Goal: Task Accomplishment & Management: Complete application form

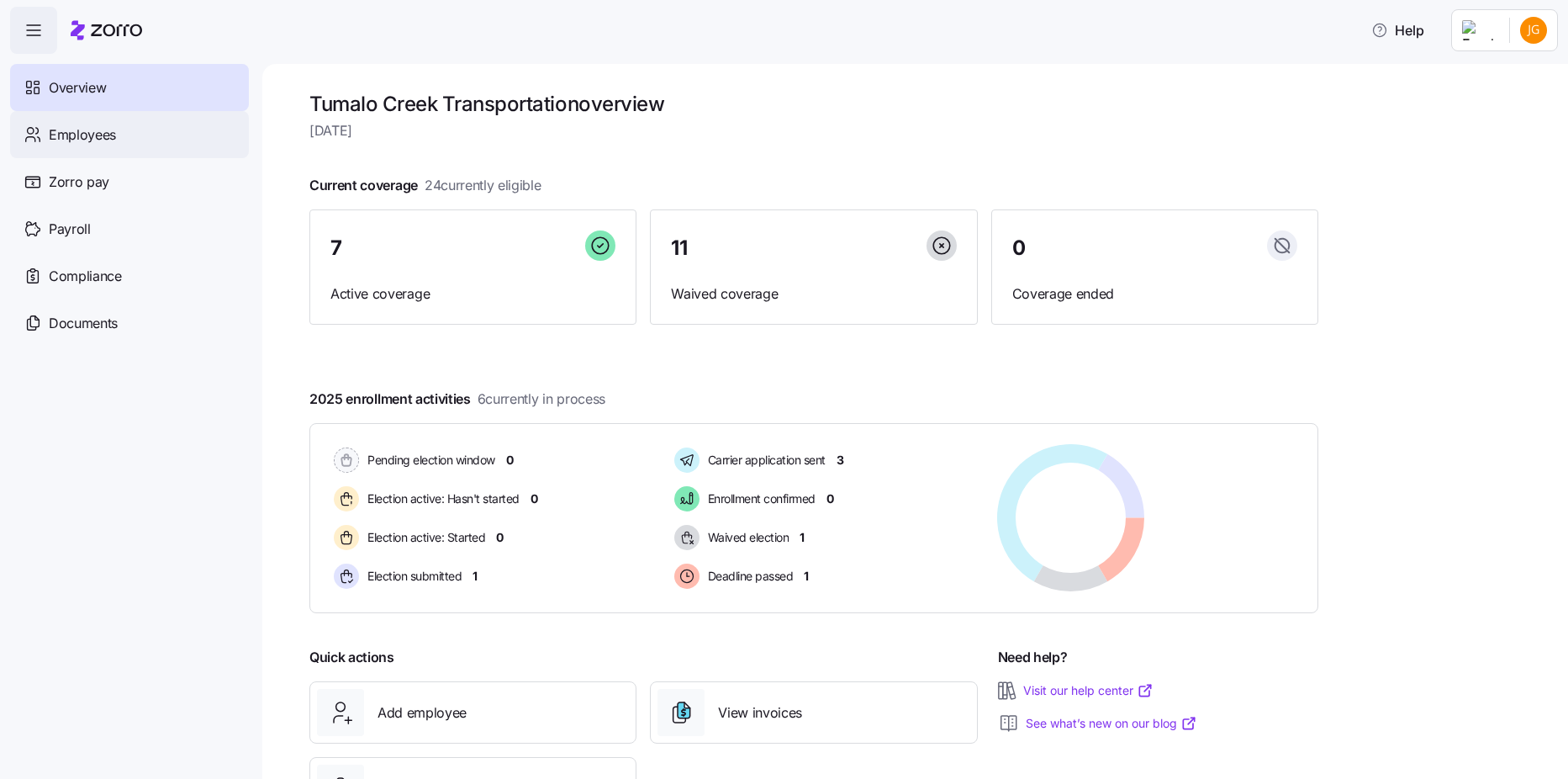
click at [132, 143] on div "Employees" at bounding box center [130, 135] width 239 height 47
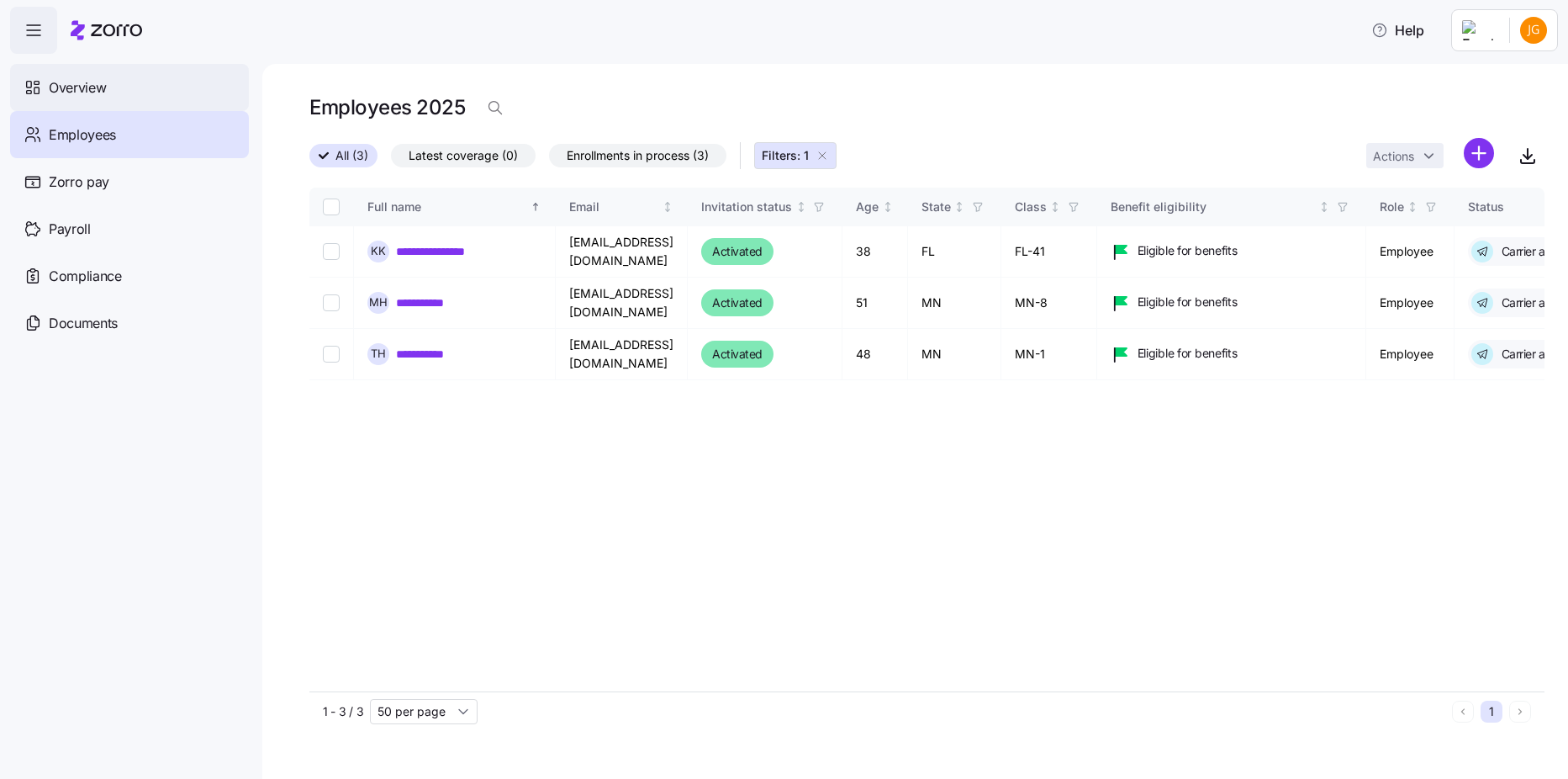
click at [108, 97] on div "Overview" at bounding box center [130, 88] width 239 height 47
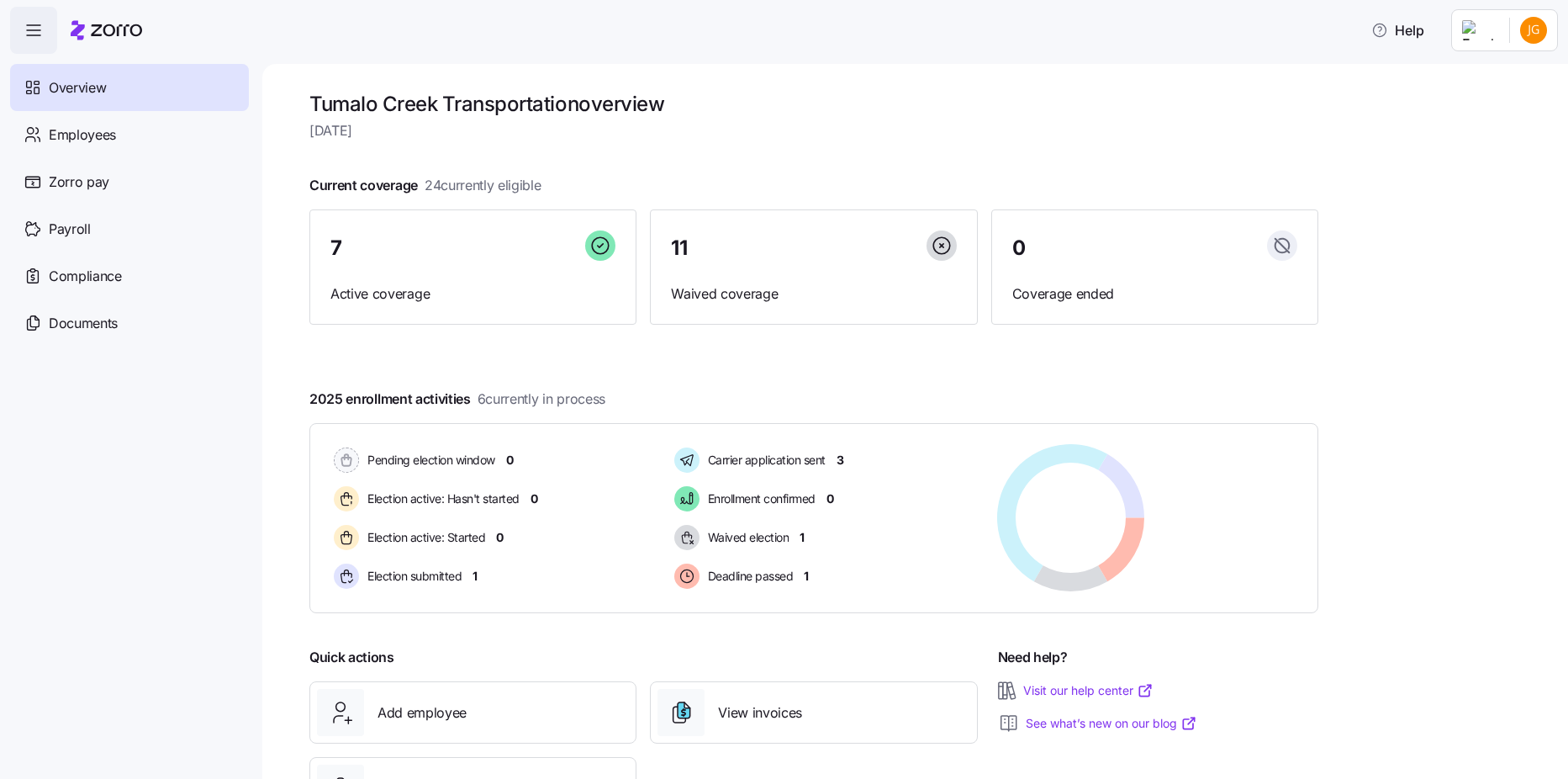
click at [46, 45] on span "button" at bounding box center [33, 31] width 46 height 46
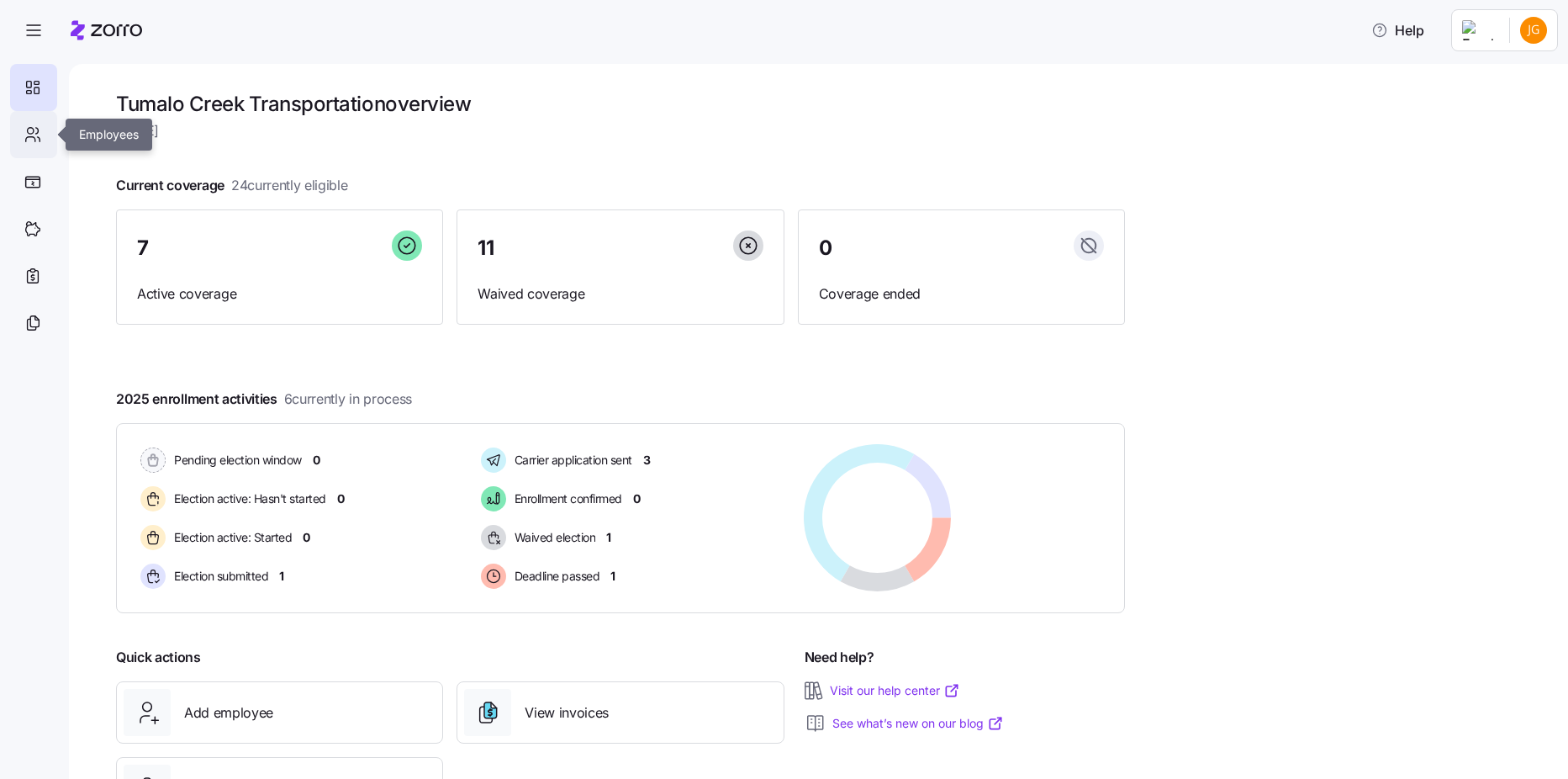
click at [32, 137] on icon at bounding box center [31, 139] width 10 height 5
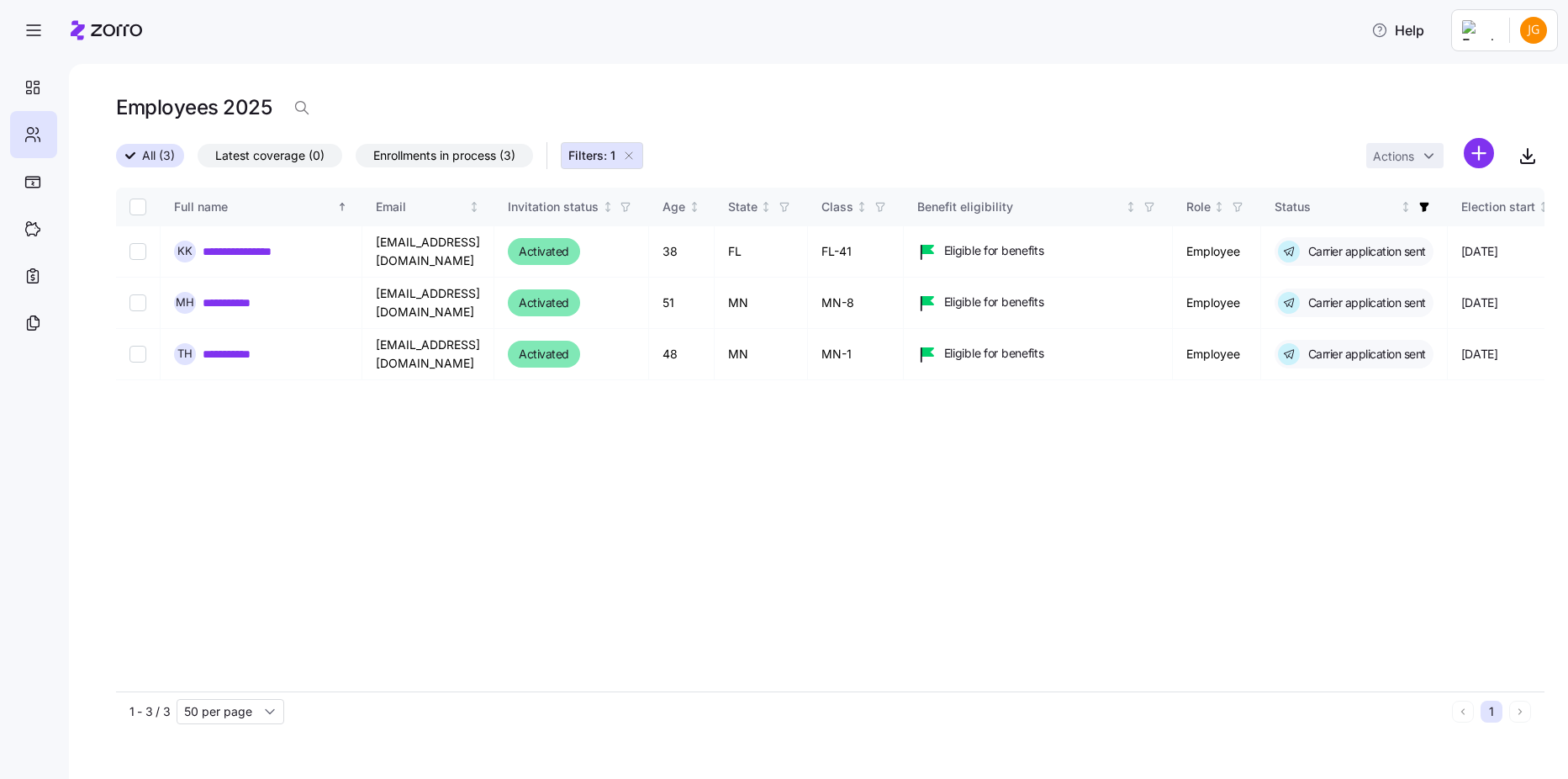
click at [624, 159] on icon "button" at bounding box center [629, 155] width 13 height 13
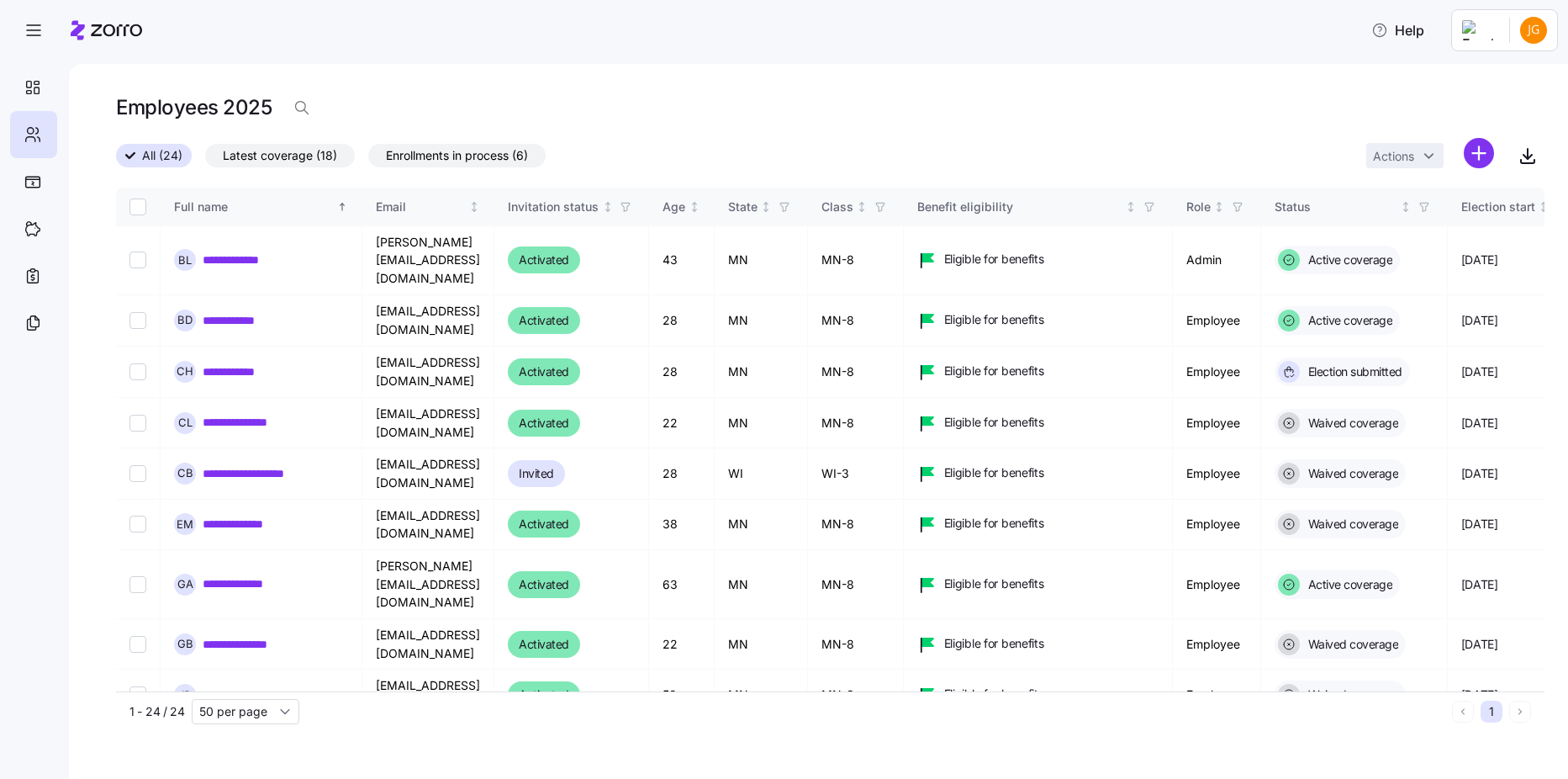
click at [424, 163] on span "Enrollments in process (6)" at bounding box center [457, 155] width 142 height 22
click at [368, 160] on input "Enrollments in process (6)" at bounding box center [368, 160] width 0 height 0
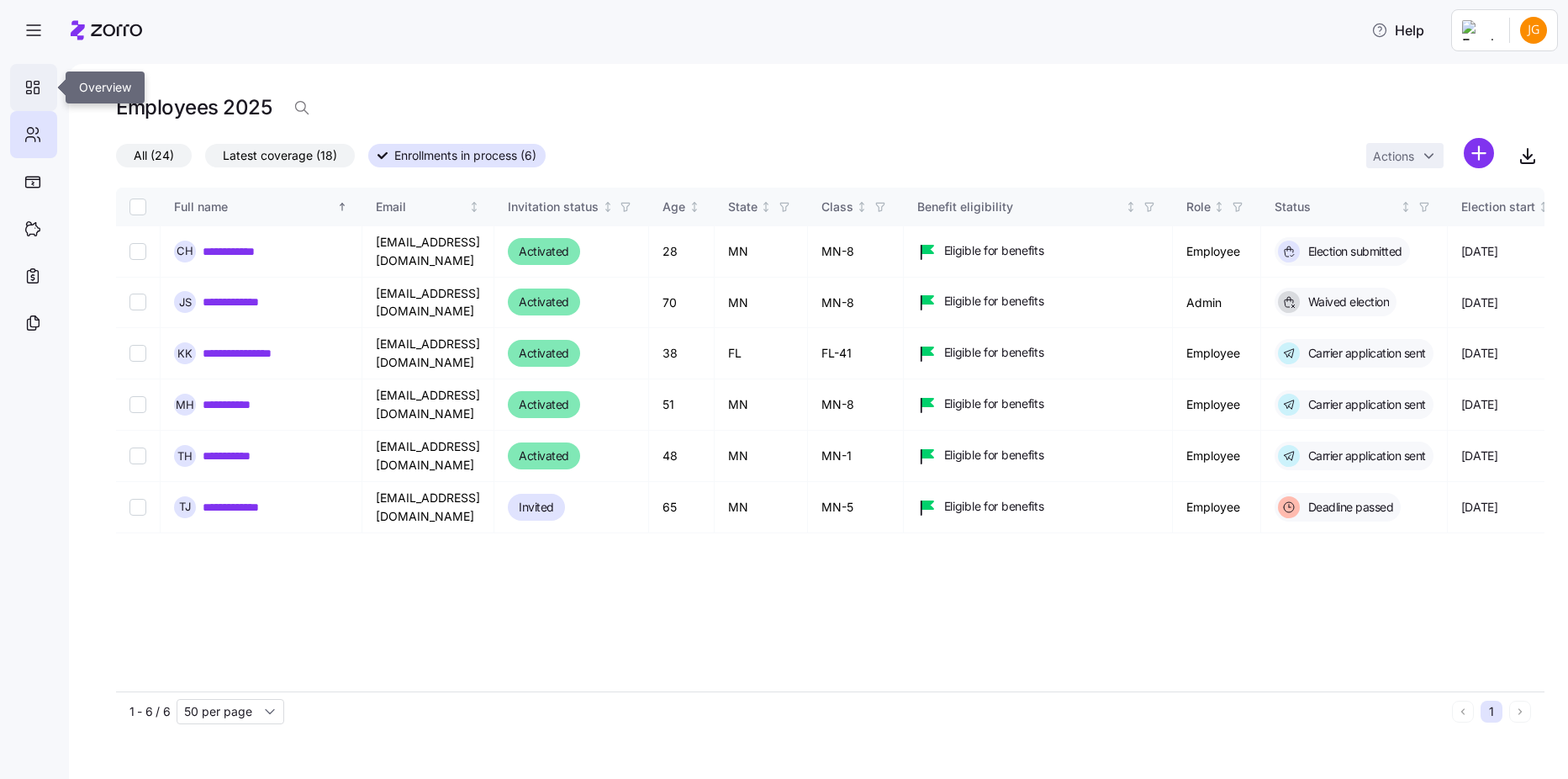
click at [25, 104] on div at bounding box center [34, 88] width 47 height 47
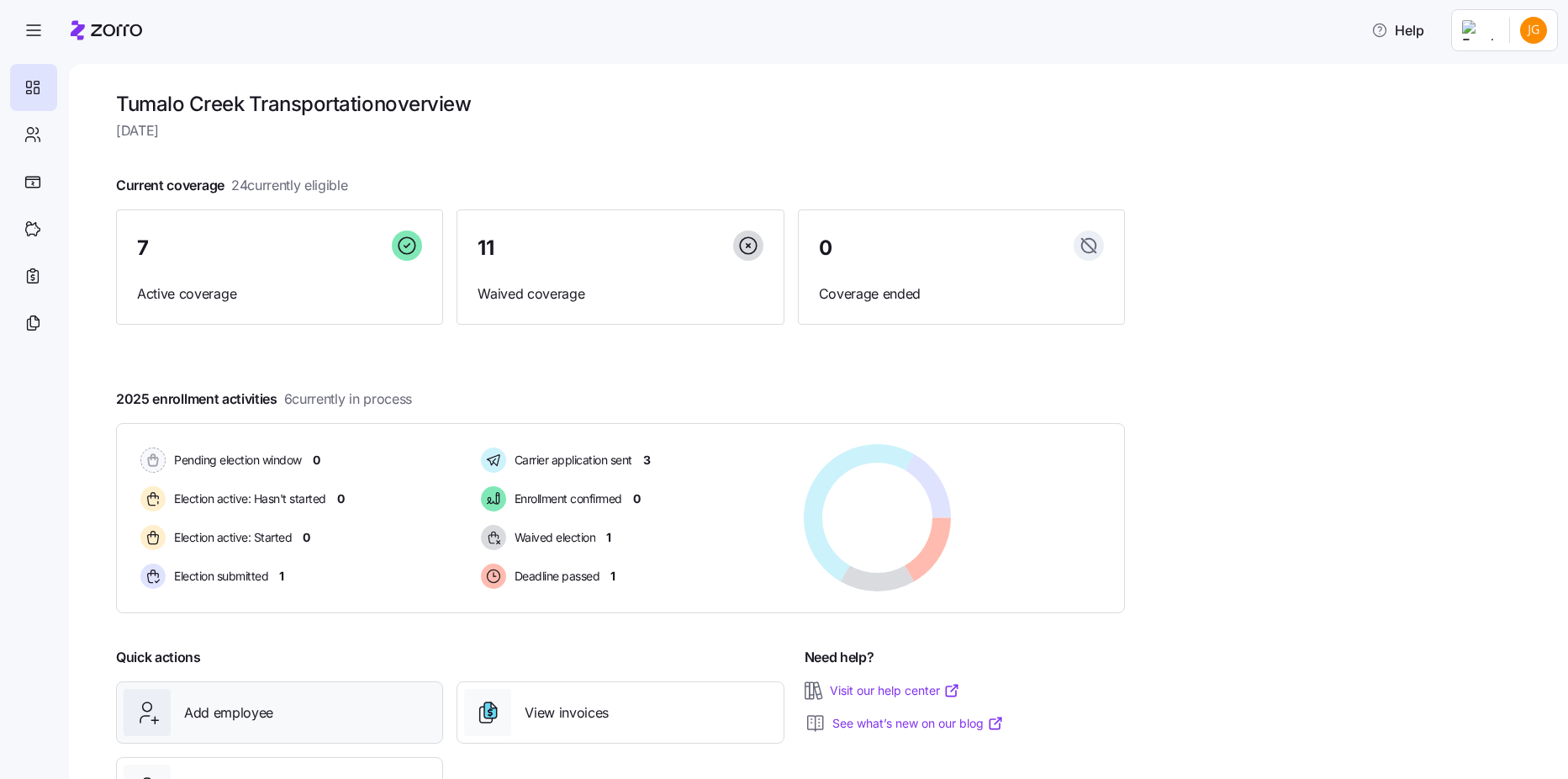
click at [251, 701] on div "Add employee" at bounding box center [280, 712] width 312 height 47
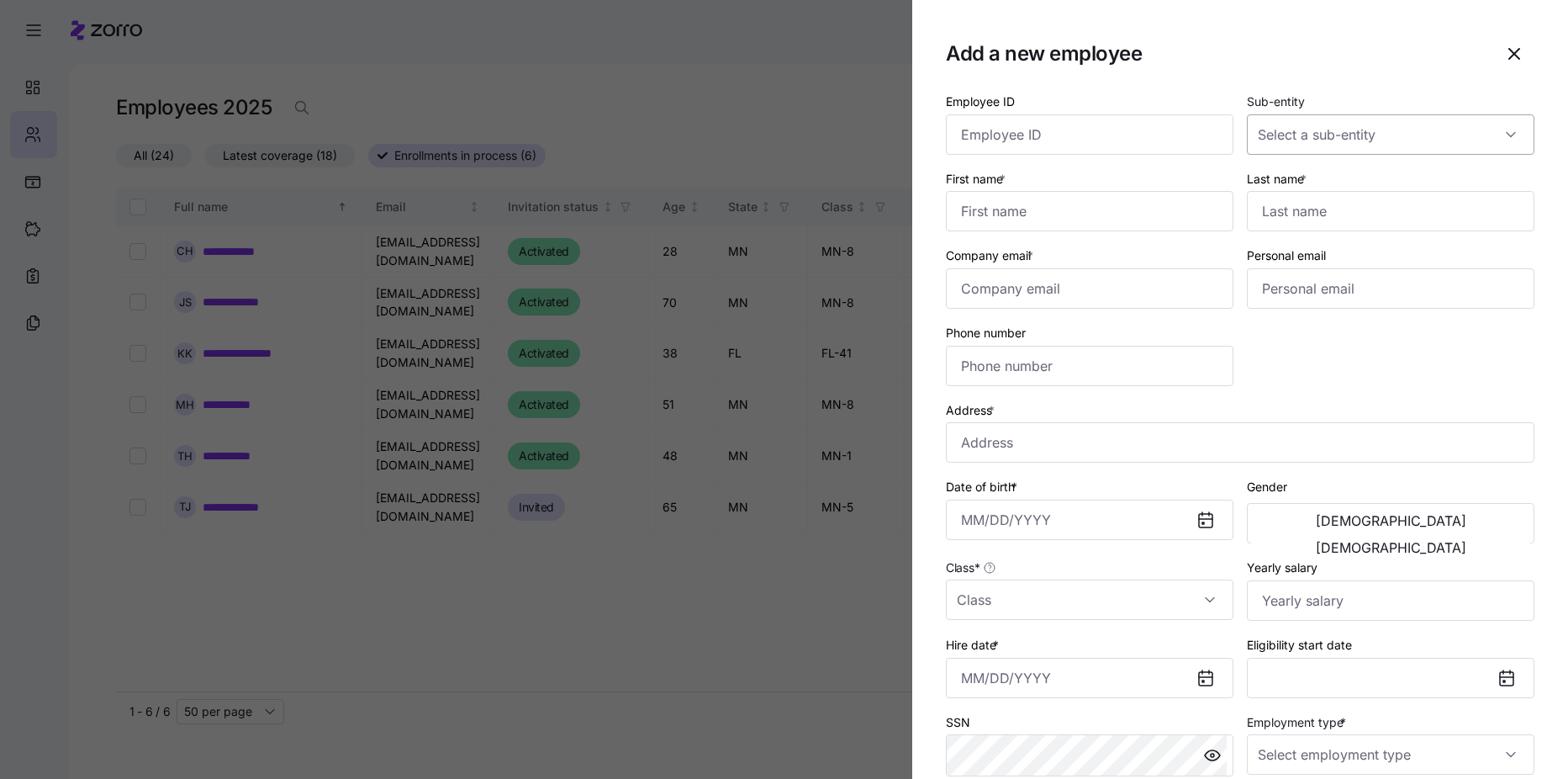
click at [1291, 147] on input "Sub-entity" at bounding box center [1391, 134] width 288 height 40
click at [1146, 208] on input "First name *" at bounding box center [1090, 211] width 288 height 40
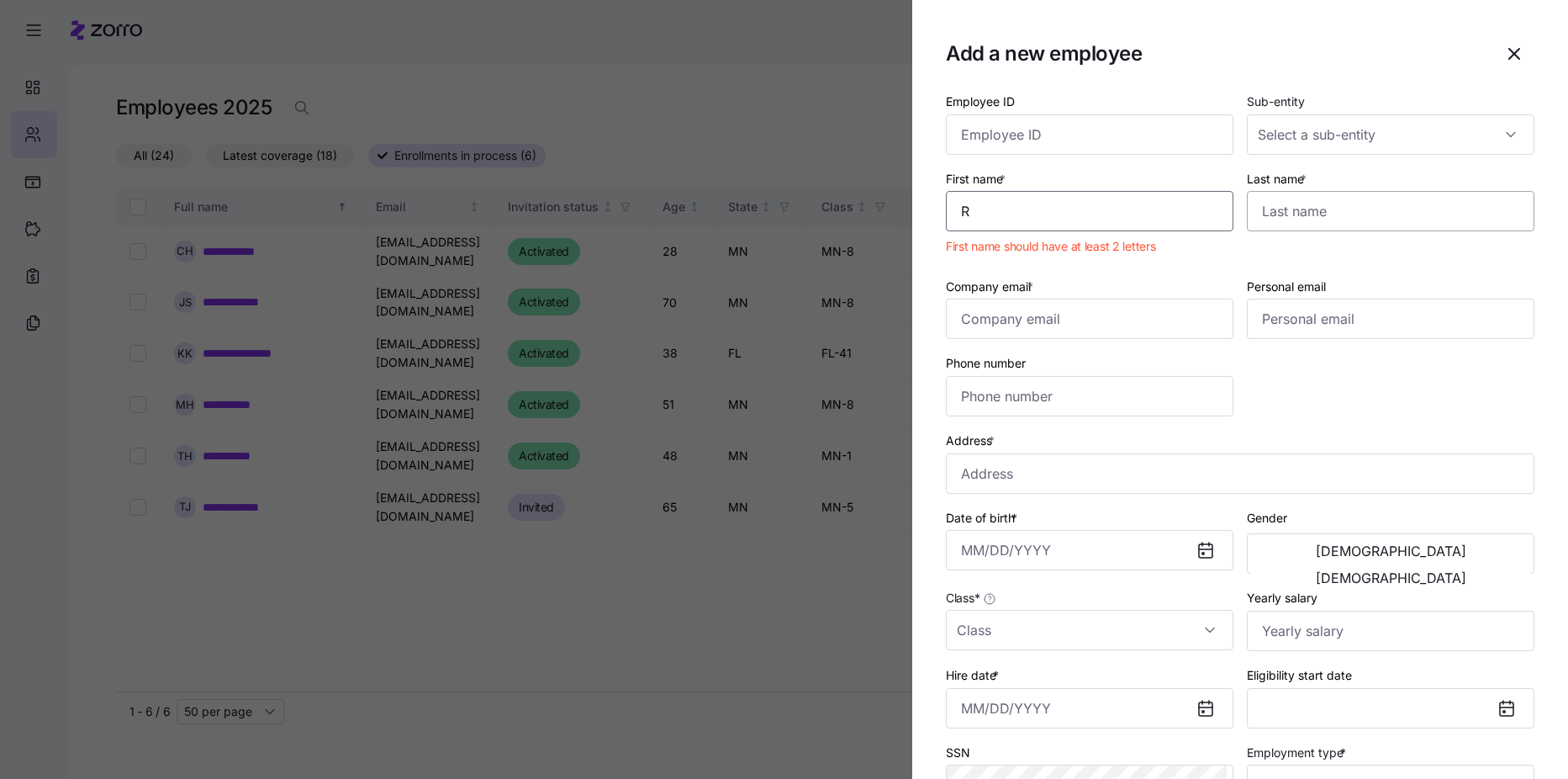
type input "R"
click at [1296, 202] on input "Last name *" at bounding box center [1391, 211] width 288 height 40
type input "[PERSON_NAME]"
click at [1104, 213] on input "R" at bounding box center [1090, 211] width 288 height 40
type input "[PERSON_NAME]"
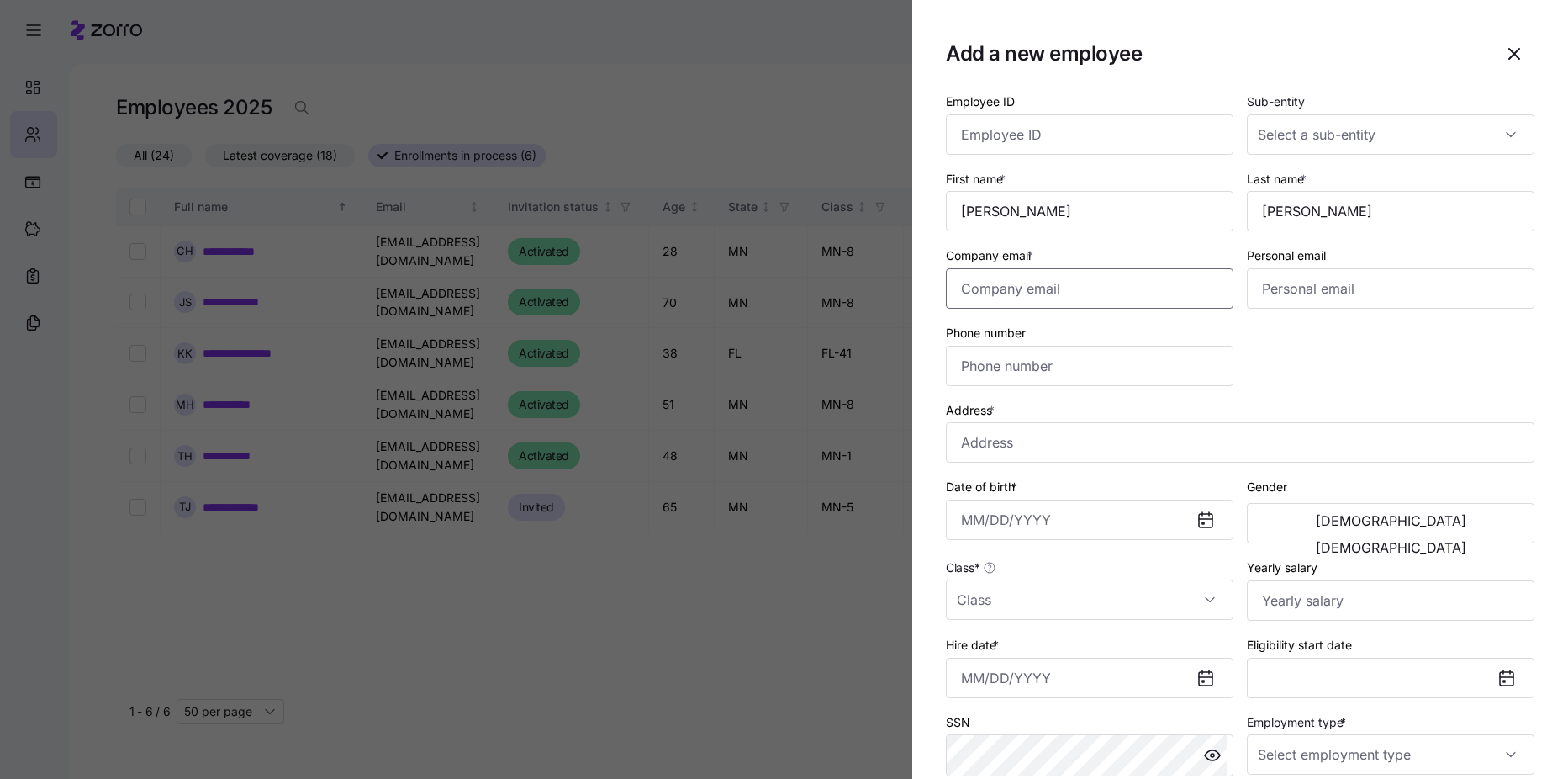
click at [1050, 293] on input "Company email *" at bounding box center [1090, 289] width 288 height 40
type input "[EMAIL_ADDRESS][DOMAIN_NAME]"
click at [1277, 298] on input "Personal email" at bounding box center [1391, 289] width 288 height 40
click at [1338, 280] on input "Personal email" at bounding box center [1391, 289] width 288 height 40
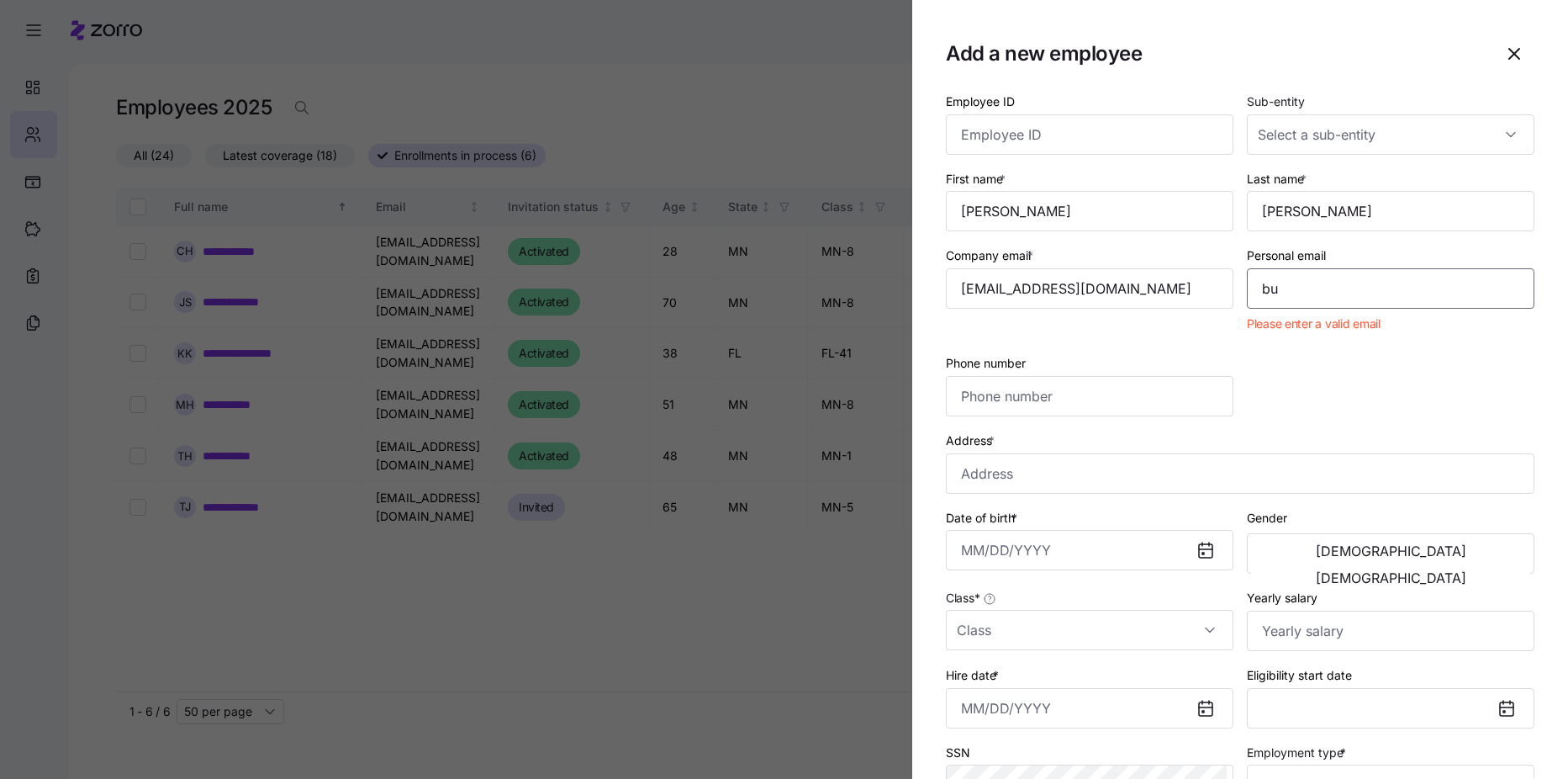
type input "[EMAIL_ADDRESS][DOMAIN_NAME]"
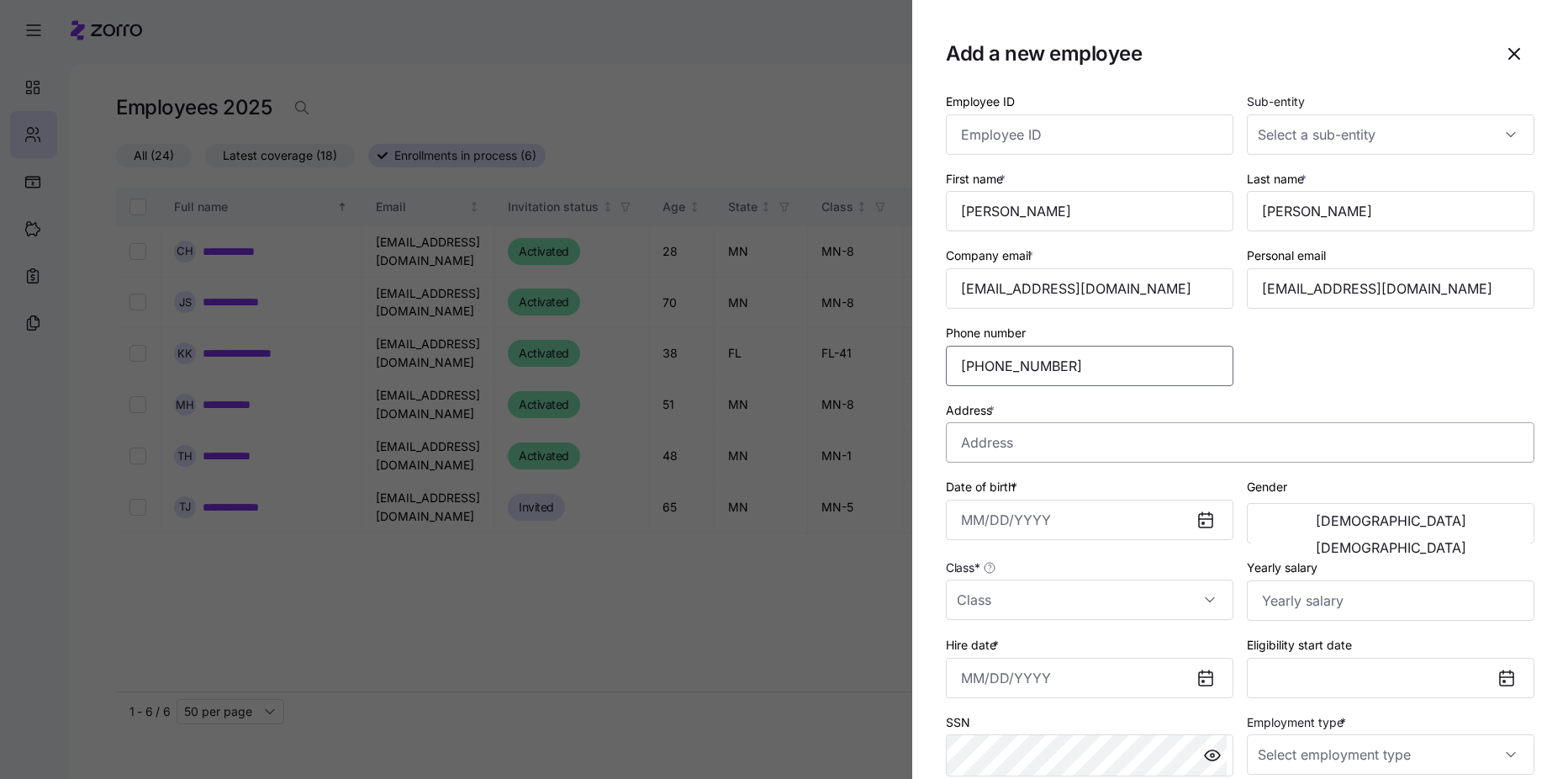
type input "[PHONE_NUMBER]"
click at [1279, 442] on input "Address *" at bounding box center [1240, 442] width 588 height 40
type input "[STREET_ADDRESS][PERSON_NAME]"
click at [1199, 517] on icon at bounding box center [1205, 520] width 13 height 13
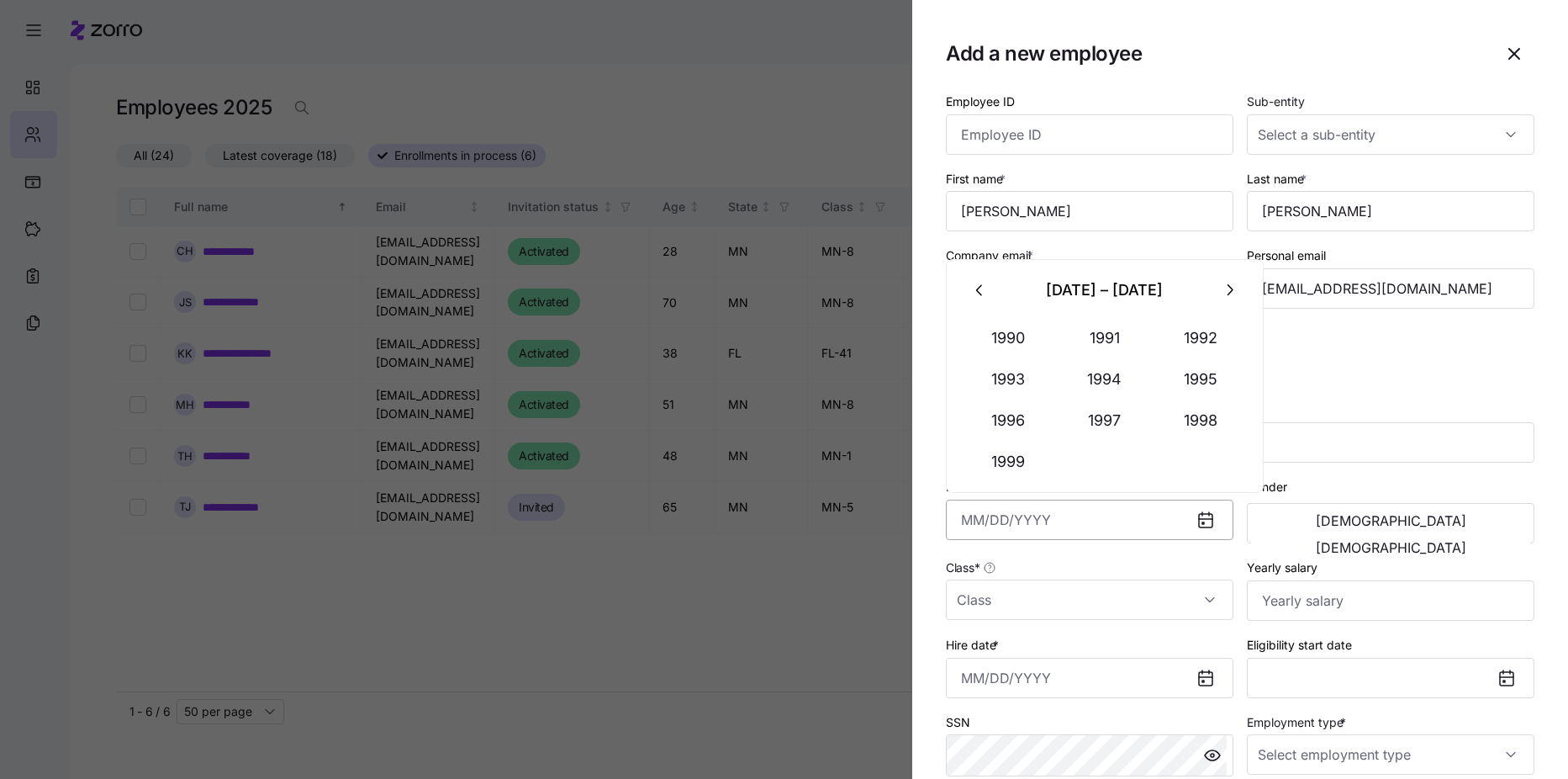
click at [1123, 533] on input "Date of birth *" at bounding box center [1090, 520] width 288 height 40
click at [1188, 344] on button "1992" at bounding box center [1201, 338] width 96 height 40
click at [1097, 337] on button "Feb" at bounding box center [1104, 338] width 96 height 40
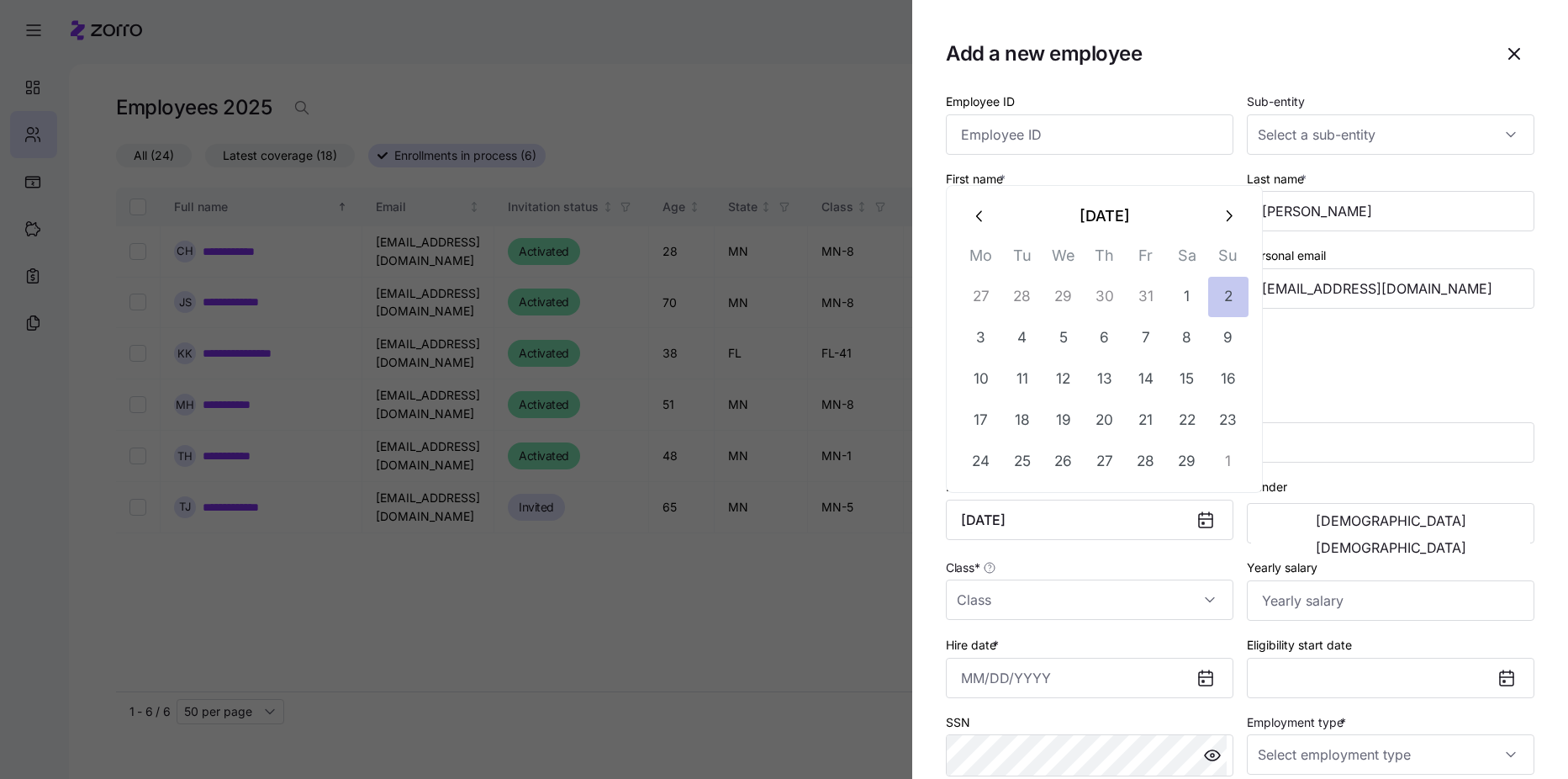
click at [1228, 304] on button "2" at bounding box center [1229, 297] width 40 height 40
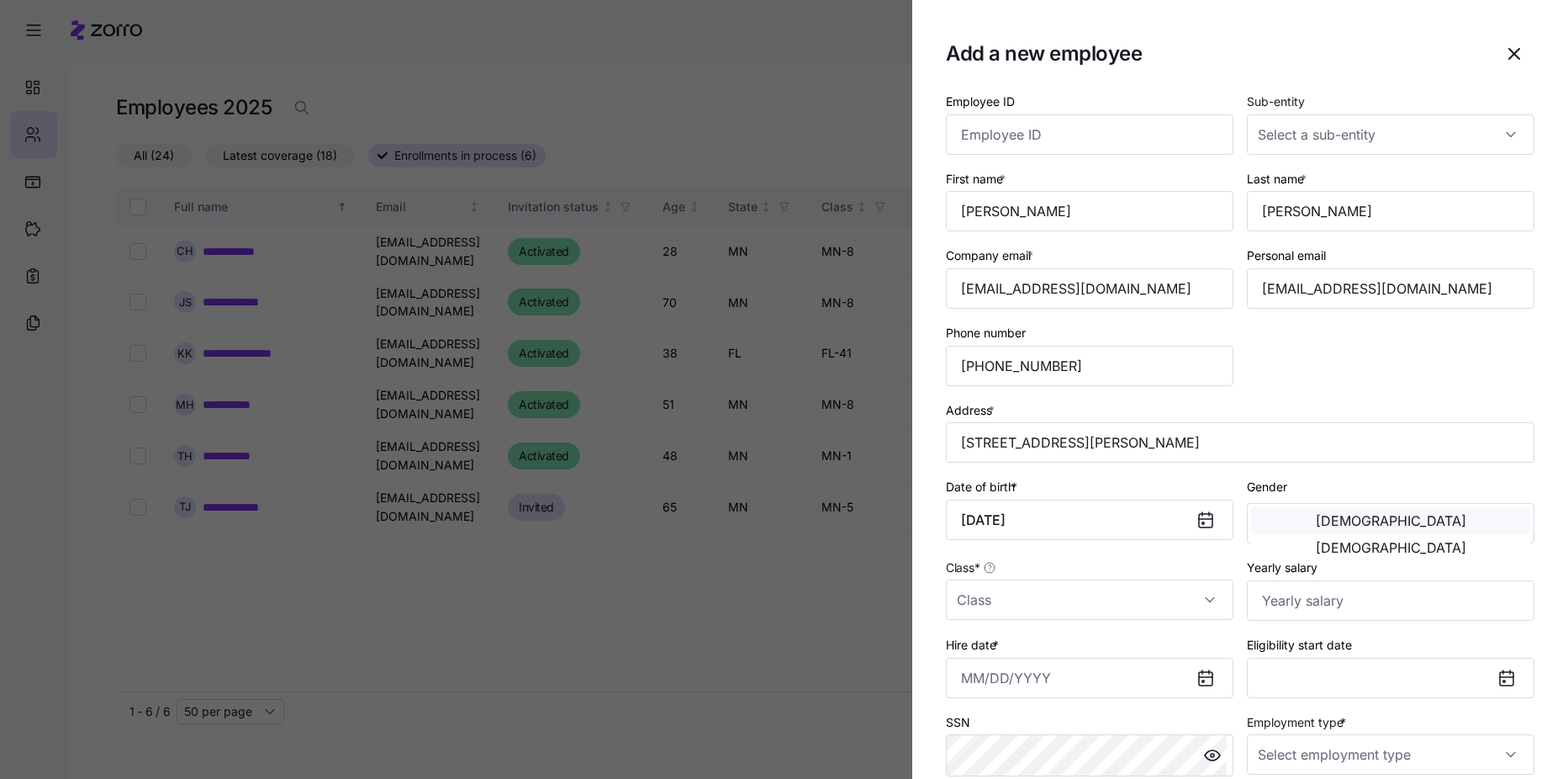
type input "[DATE]"
click at [1316, 527] on span "[DEMOGRAPHIC_DATA]" at bounding box center [1392, 520] width 151 height 13
click at [1041, 606] on input "Class *" at bounding box center [1090, 600] width 288 height 40
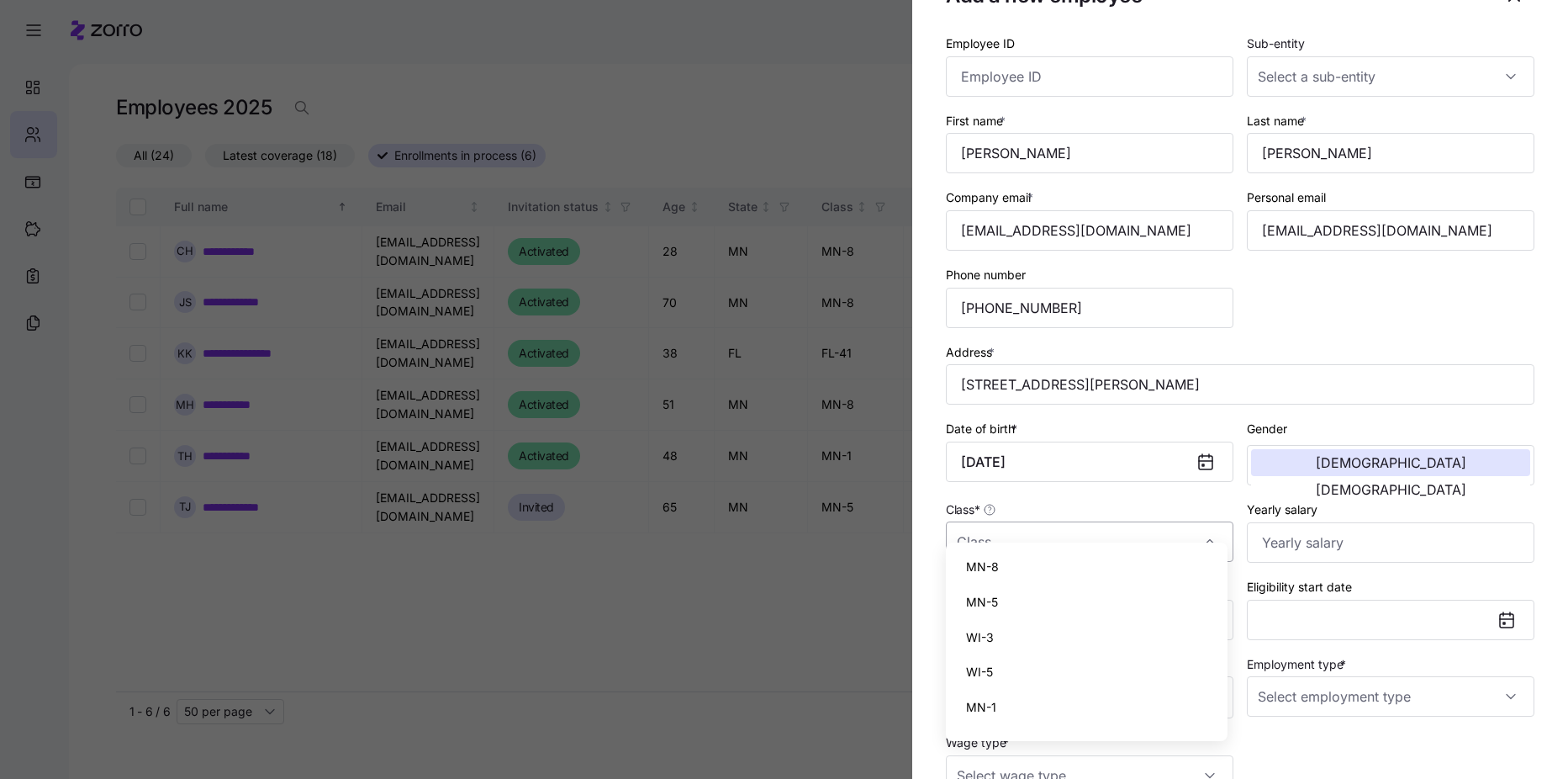
scroll to position [84, 0]
